Goal: Transaction & Acquisition: Purchase product/service

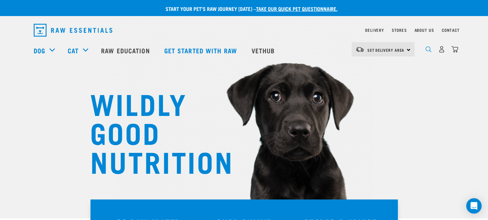
click at [428, 49] on img "dropdown navigation" at bounding box center [429, 49] width 6 height 6
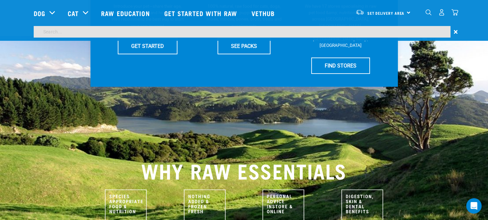
scroll to position [171, 0]
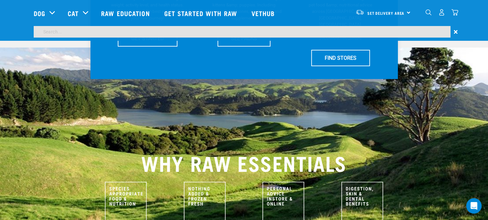
click at [53, 32] on input "search" at bounding box center [242, 32] width 417 height 12
type input "Beef Pizzle"
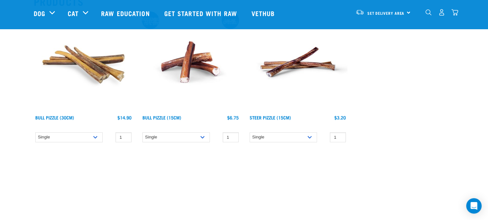
scroll to position [85, 0]
click at [202, 136] on select "Single 10 per pack 25 per pack 50 per pack" at bounding box center [175, 137] width 67 height 10
click at [210, 123] on div "Bull Pizzle (15cm) $6.75 $64.90 $154.90" at bounding box center [190, 121] width 99 height 14
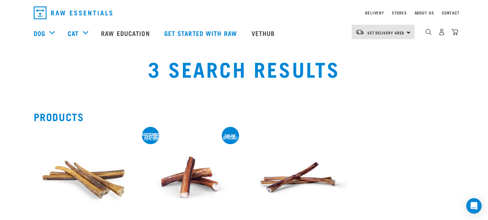
scroll to position [0, 0]
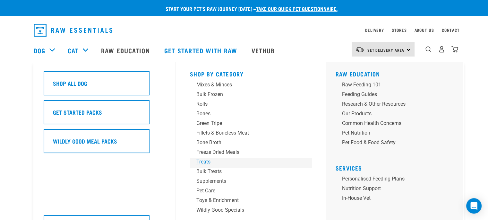
click at [204, 163] on div "Treats" at bounding box center [246, 162] width 100 height 8
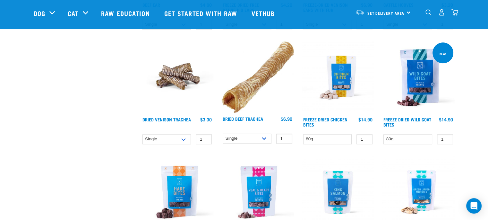
scroll to position [749, 0]
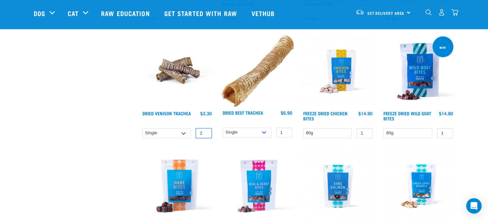
click at [206, 130] on input "2" at bounding box center [204, 133] width 16 height 10
type input "3"
click at [206, 130] on input "3" at bounding box center [204, 133] width 16 height 10
click at [185, 135] on select "Single 10 per pack 25 per pack" at bounding box center [166, 133] width 49 height 10
click at [185, 134] on select "Single 10 per pack 25 per pack" at bounding box center [166, 133] width 49 height 10
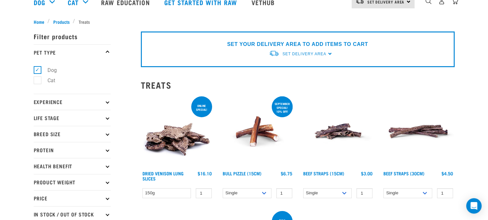
scroll to position [0, 0]
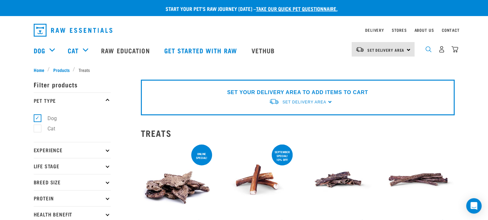
click at [429, 52] on img "dropdown navigation" at bounding box center [429, 49] width 6 height 6
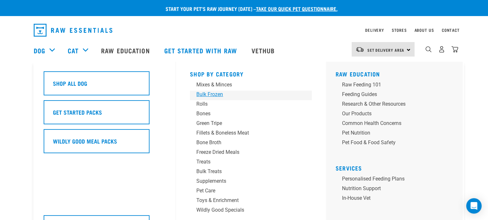
click at [216, 95] on div "Bulk Frozen" at bounding box center [246, 95] width 100 height 8
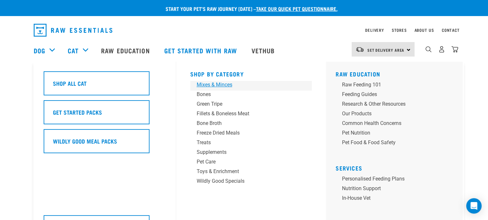
click at [210, 85] on div "Mixes & Minces" at bounding box center [247, 85] width 100 height 8
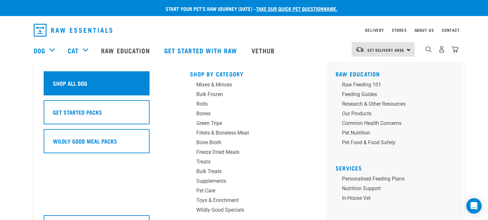
click at [77, 84] on h5 "Shop All Dog" at bounding box center [70, 83] width 34 height 8
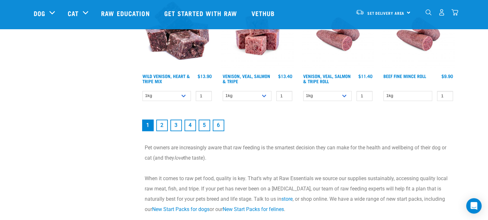
scroll to position [963, 0]
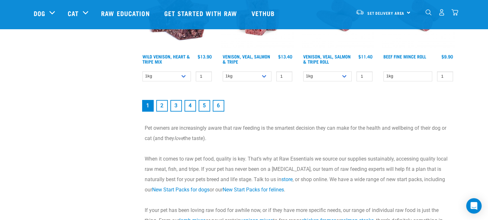
click at [163, 103] on link "2" at bounding box center [162, 106] width 12 height 12
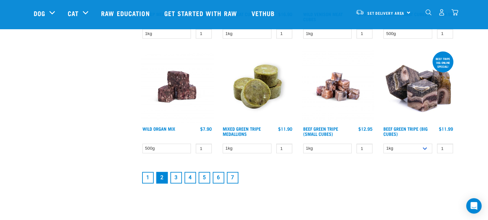
scroll to position [834, 0]
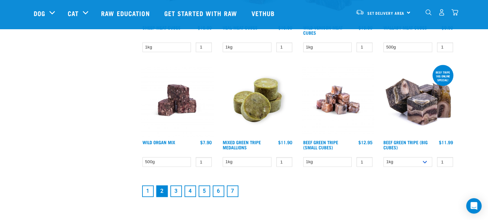
click at [176, 190] on link "3" at bounding box center [176, 191] width 12 height 12
